Goal: Task Accomplishment & Management: Complete application form

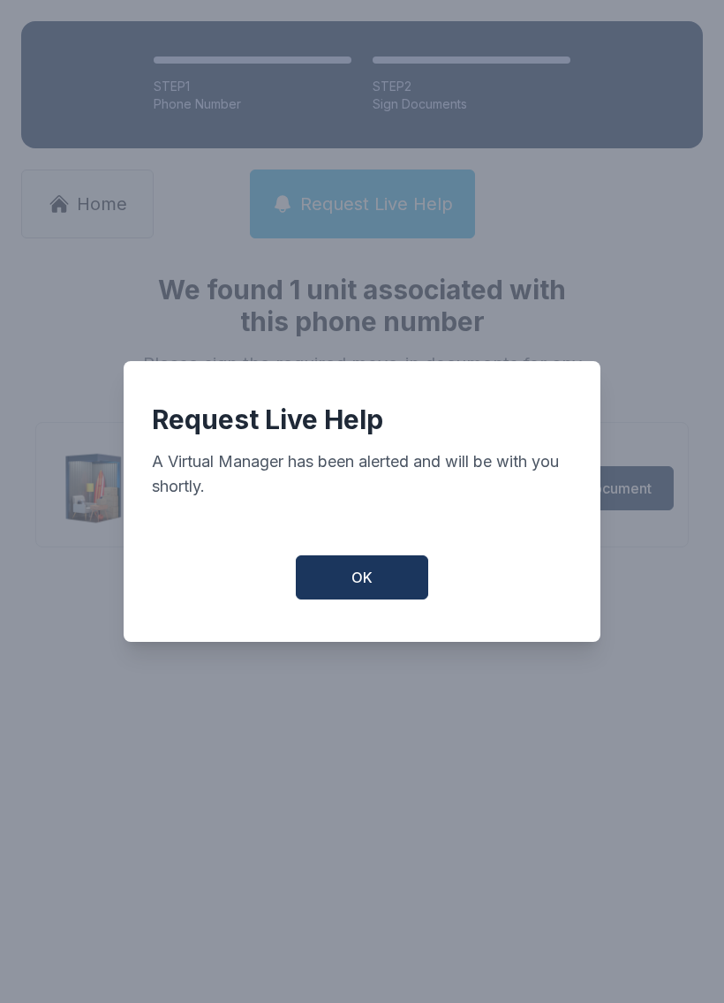
click at [384, 579] on button "OK" at bounding box center [362, 577] width 132 height 44
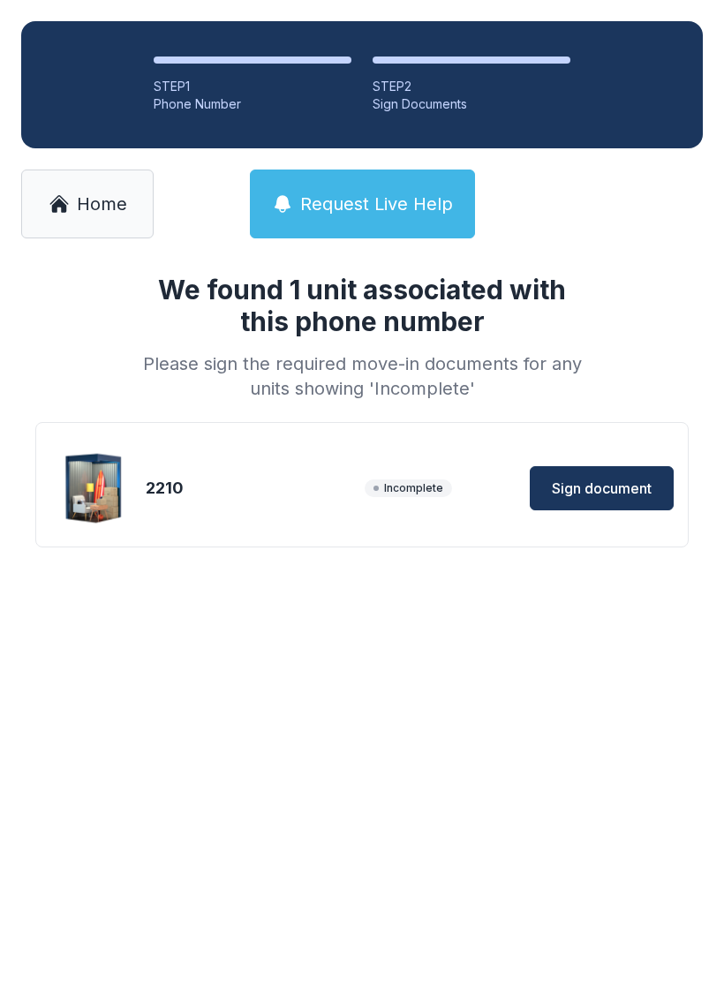
click at [425, 206] on span "Request Live Help" at bounding box center [376, 204] width 153 height 25
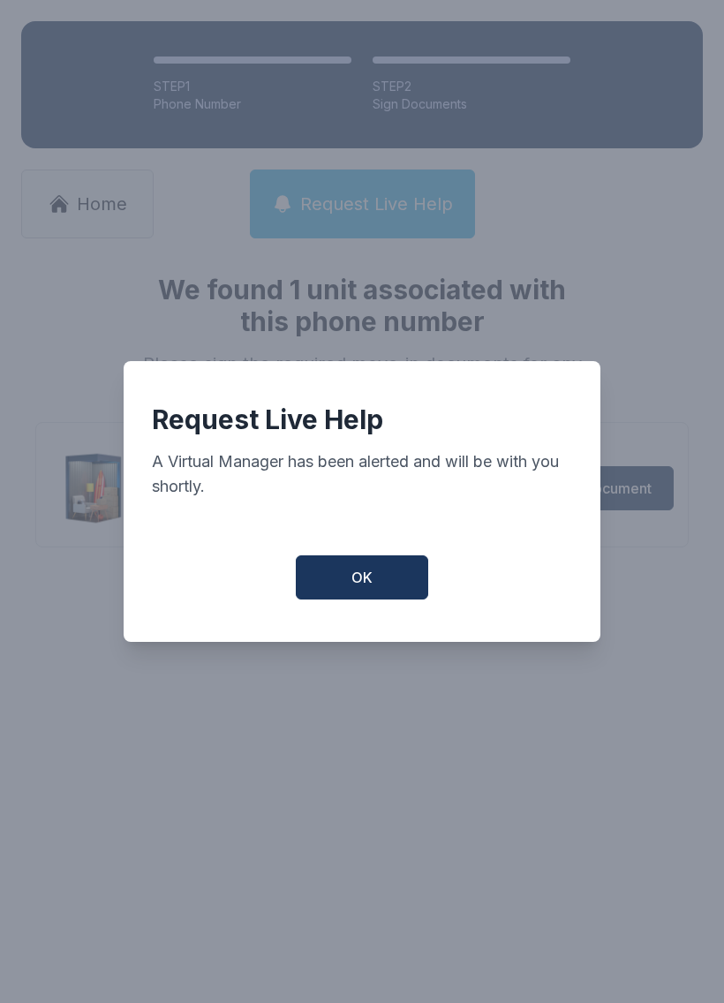
click at [440, 584] on div "OK" at bounding box center [362, 577] width 420 height 44
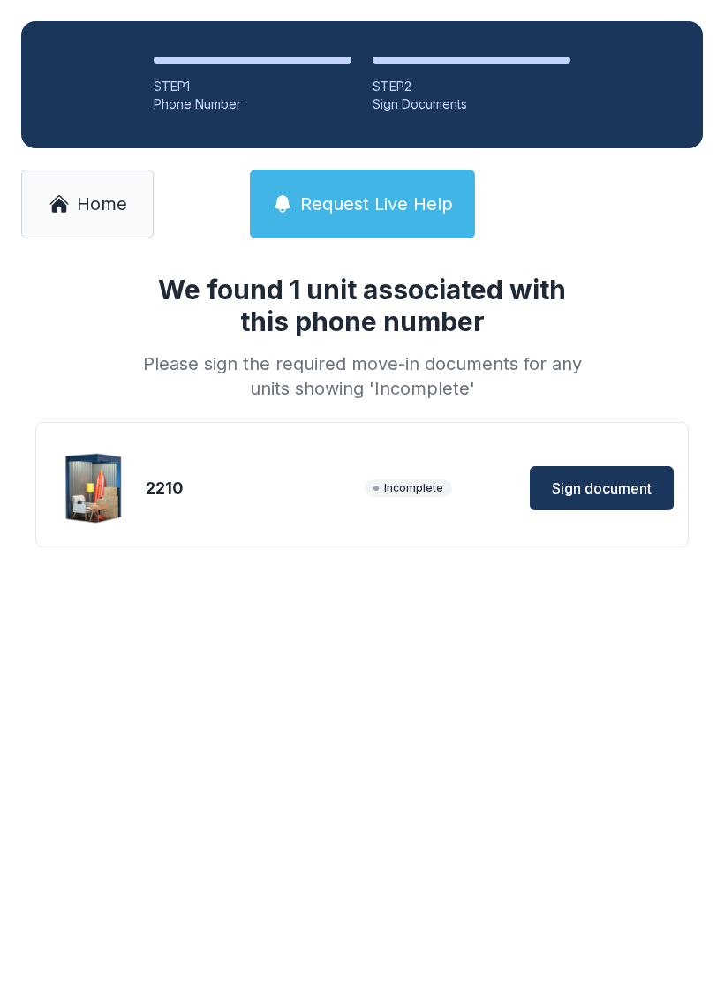
click at [630, 740] on main "We found 1 unit associated with this phone number Please sign the required move…" at bounding box center [362, 631] width 724 height 743
click at [106, 212] on span "Home" at bounding box center [102, 204] width 50 height 25
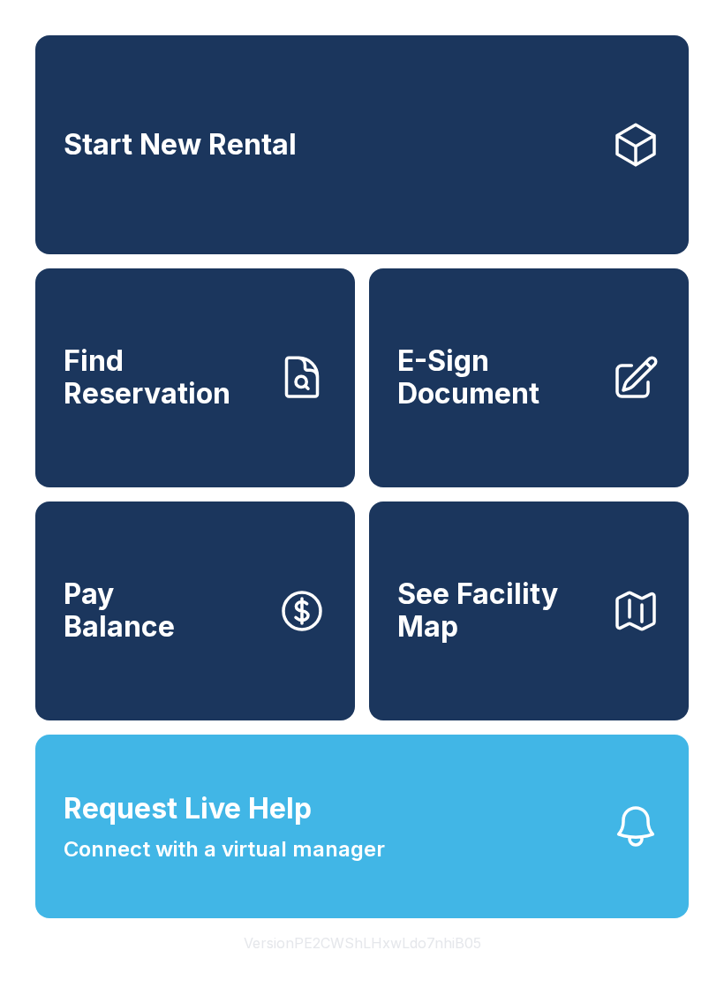
click at [505, 402] on span "E-Sign Document" at bounding box center [497, 377] width 200 height 64
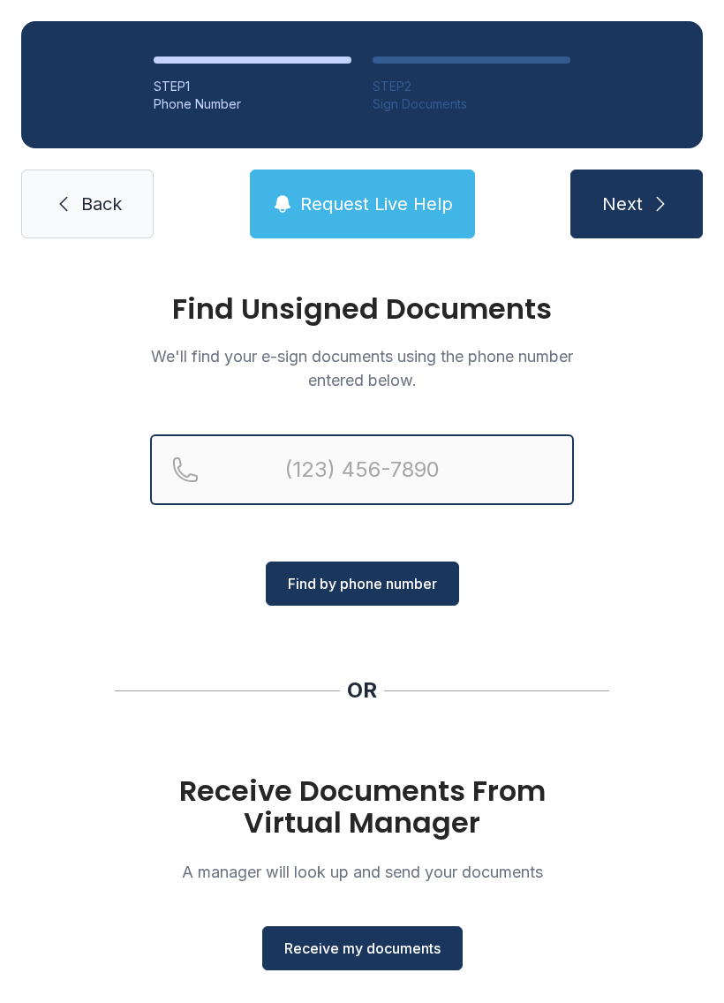
click at [440, 472] on input "Reservation phone number" at bounding box center [362, 469] width 424 height 71
click at [419, 468] on input "(" at bounding box center [362, 469] width 424 height 71
type input "[PHONE_NUMBER]"
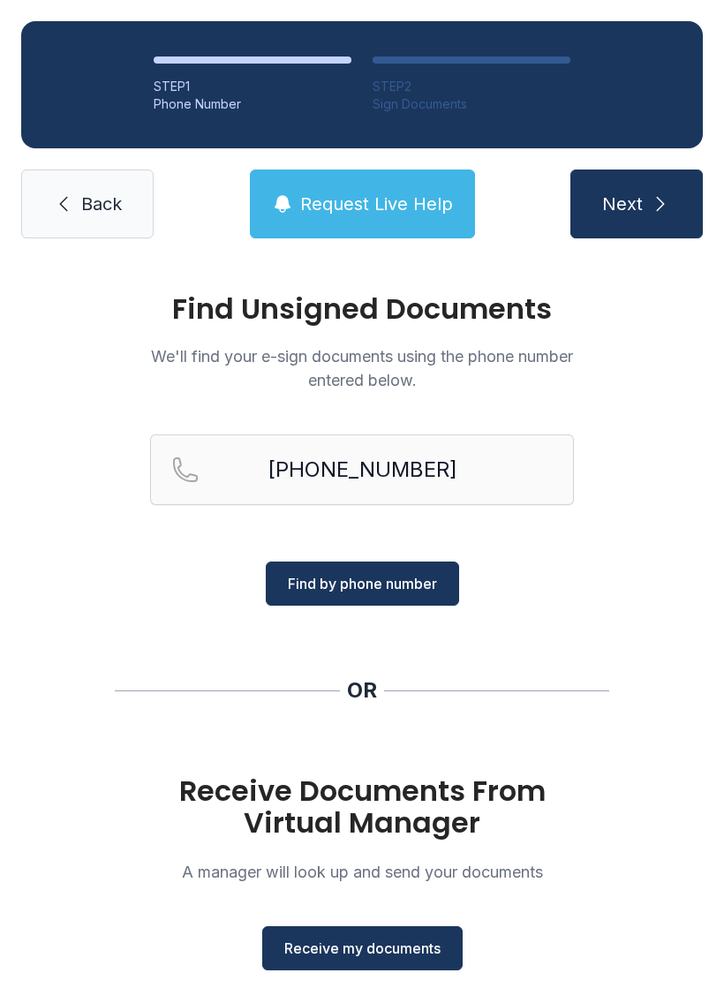
click at [389, 585] on span "Find by phone number" at bounding box center [362, 583] width 149 height 21
click at [313, 580] on span "Find by phone number" at bounding box center [362, 583] width 149 height 21
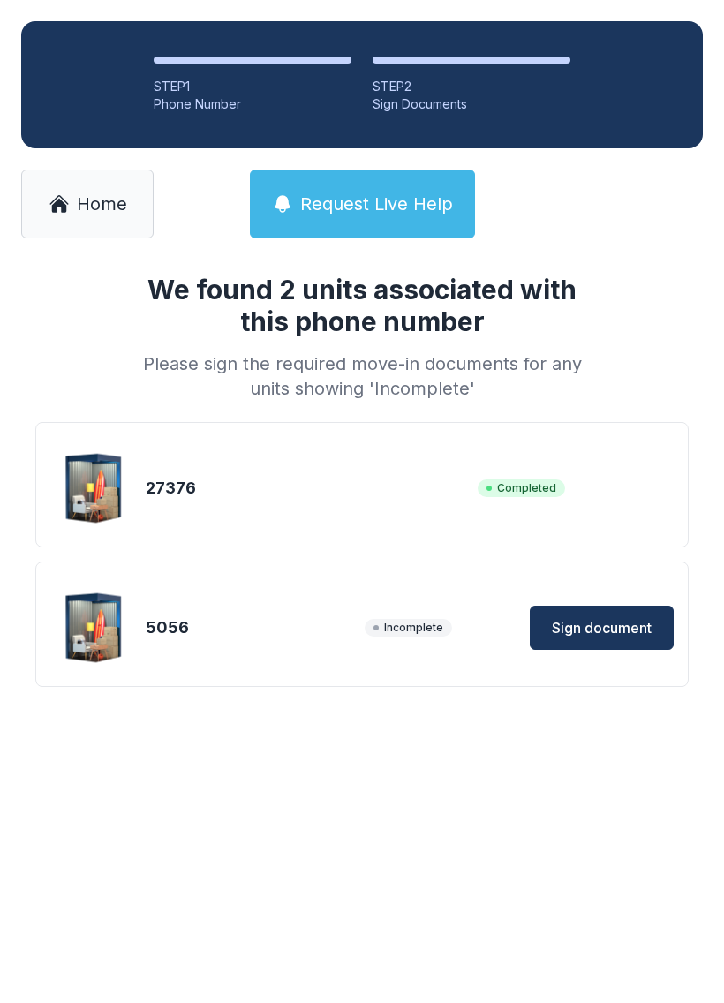
click at [615, 627] on span "Sign document" at bounding box center [602, 627] width 100 height 21
click at [414, 634] on span "Incomplete" at bounding box center [408, 628] width 87 height 18
click at [622, 610] on button "Sign document" at bounding box center [602, 628] width 144 height 44
click at [102, 200] on span "Home" at bounding box center [102, 204] width 50 height 25
